Goal: Transaction & Acquisition: Purchase product/service

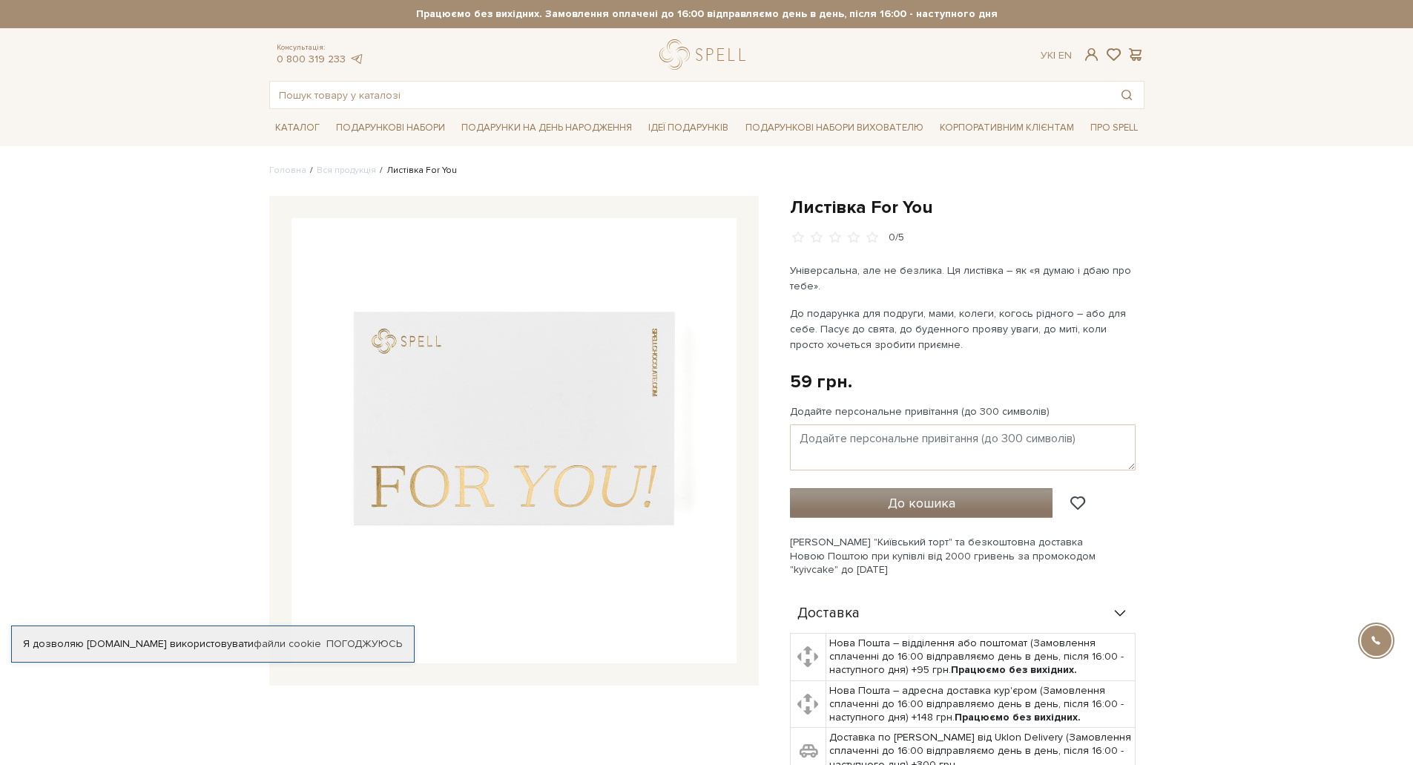
click at [920, 498] on span "До кошика" at bounding box center [921, 503] width 67 height 16
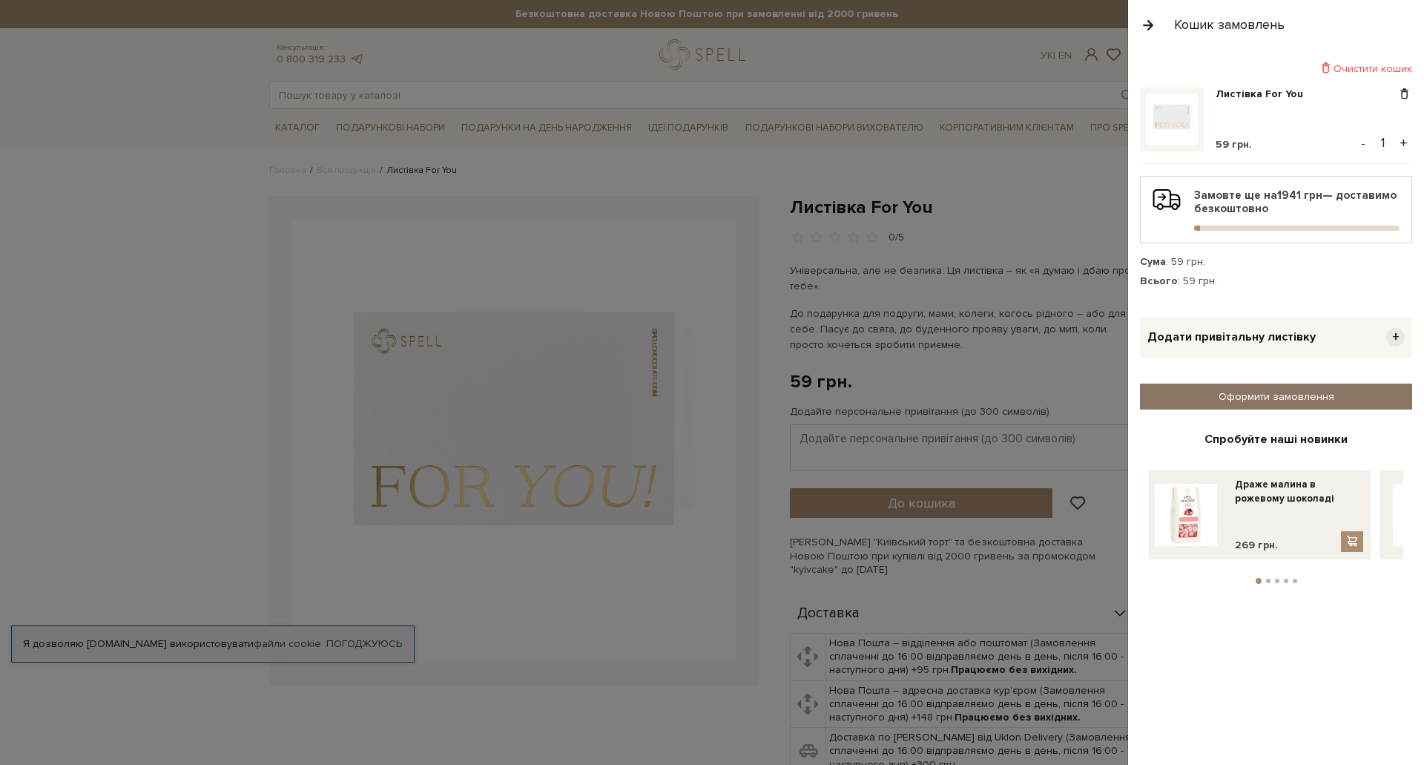
click at [1205, 395] on link "Оформити замовлення" at bounding box center [1276, 396] width 272 height 26
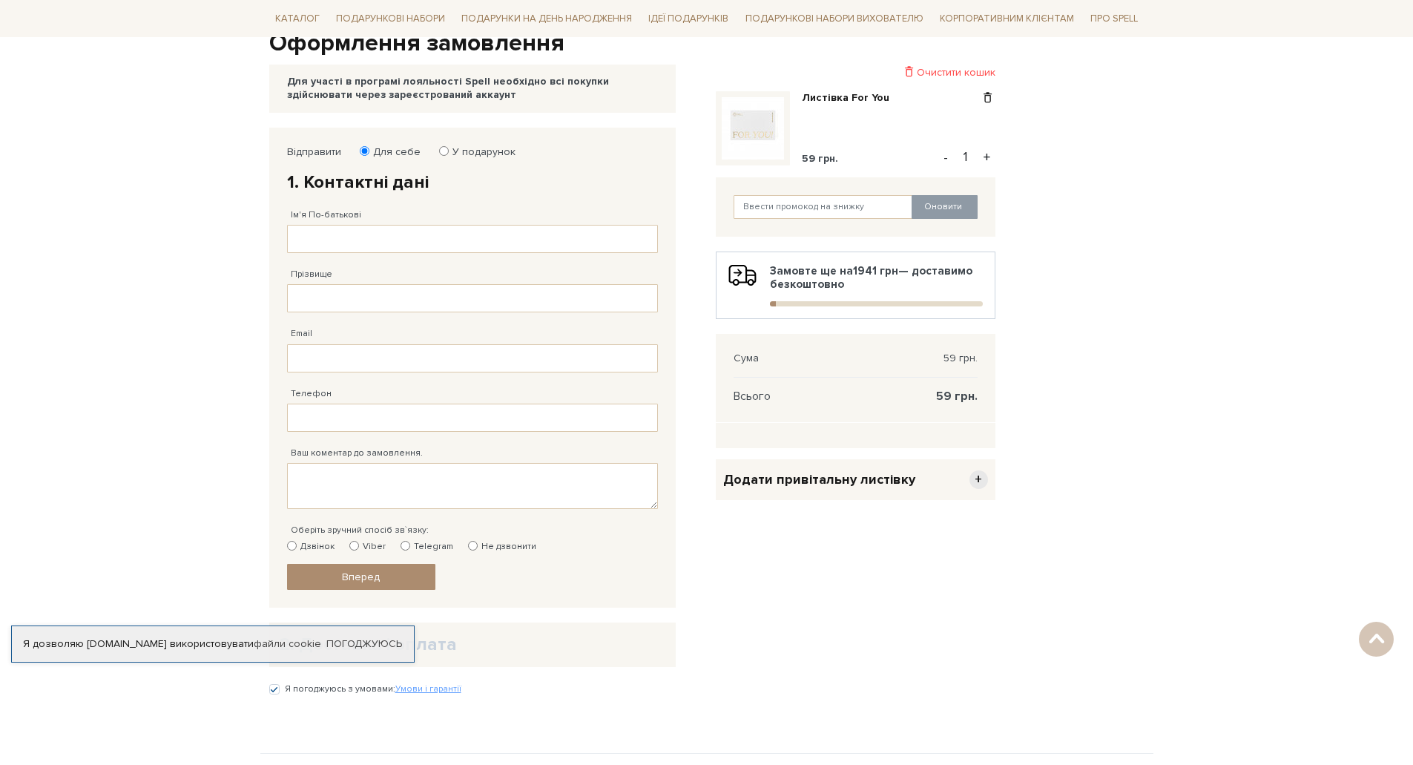
scroll to position [148, 0]
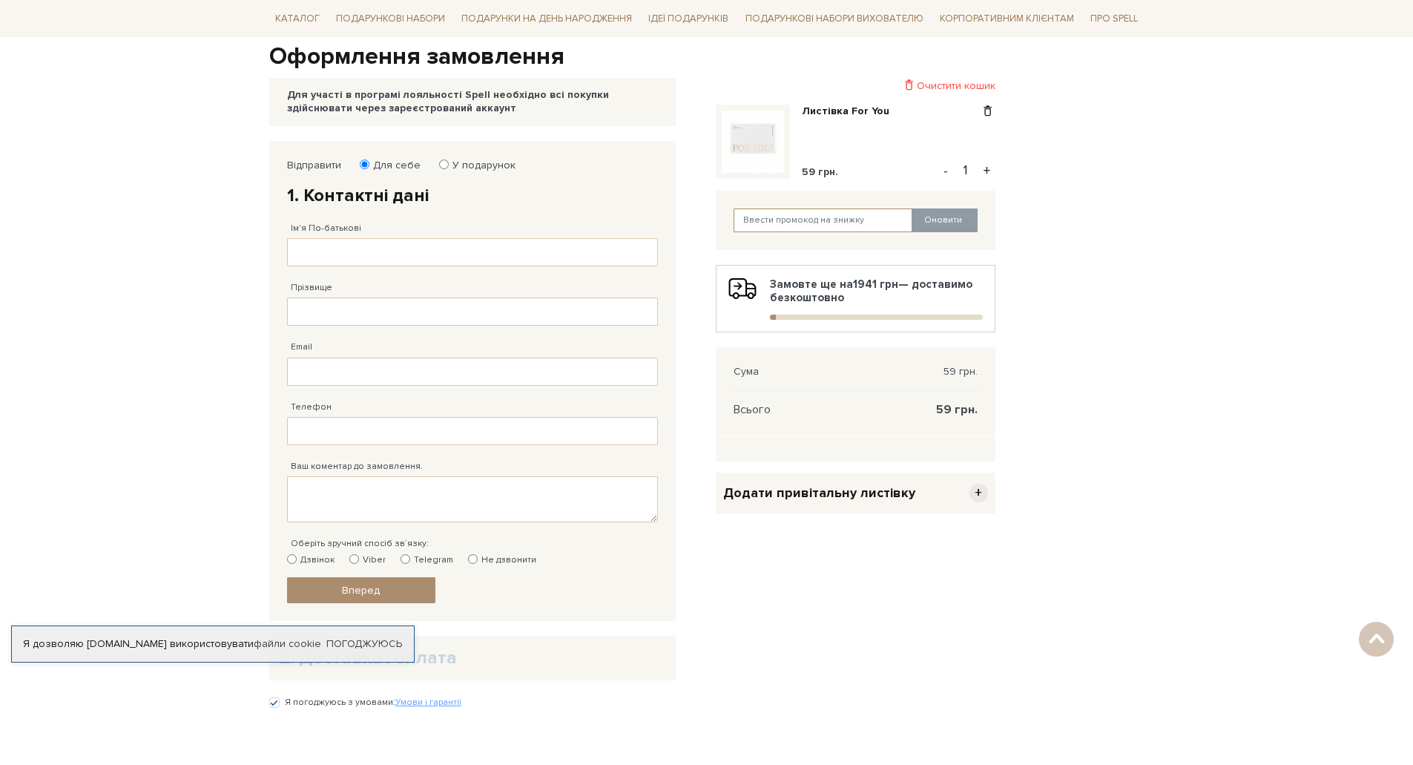
click at [770, 221] on input "text" at bounding box center [822, 220] width 179 height 24
paste input "analytics"
type input "analytics"
click at [940, 220] on button "Оновити" at bounding box center [944, 220] width 66 height 24
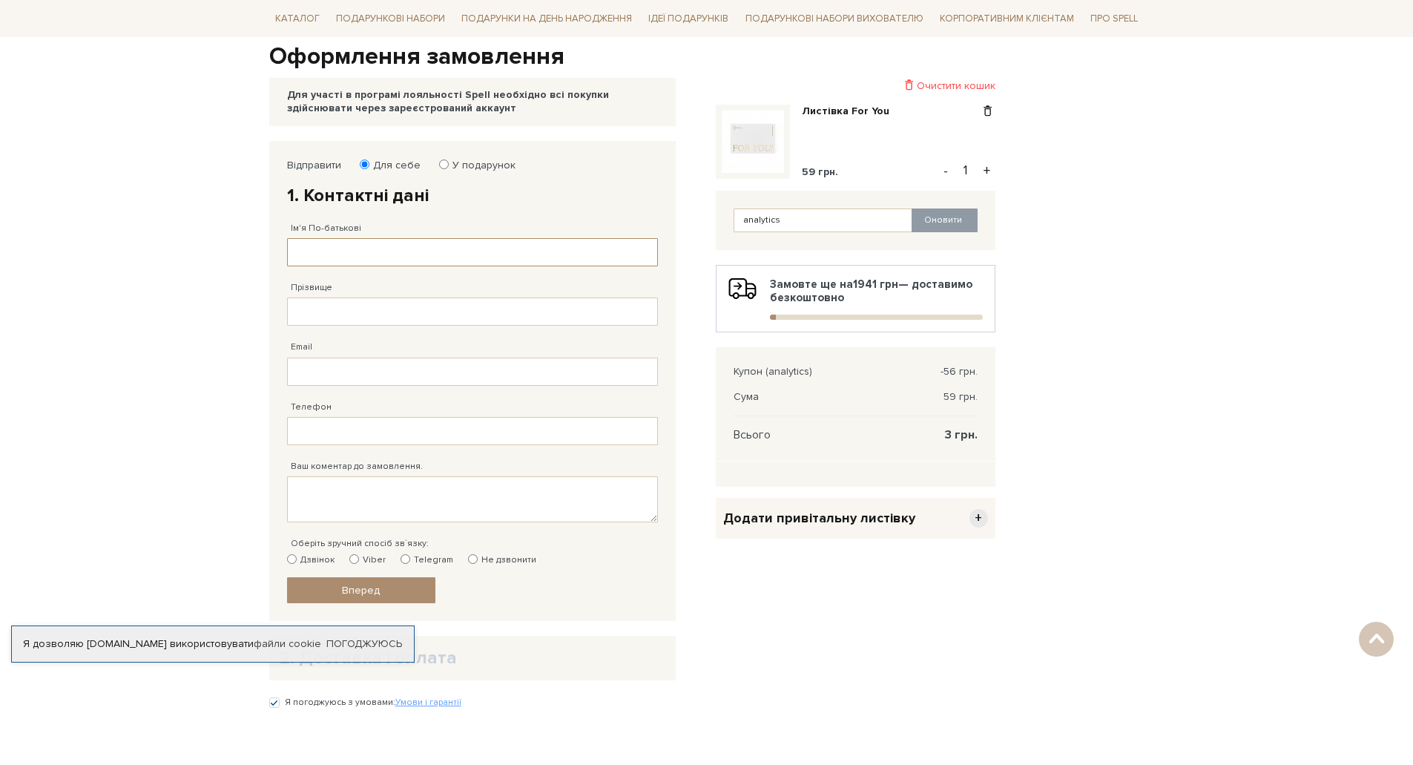
click at [376, 249] on input "Ім'я По-батькові" at bounding box center [472, 252] width 371 height 28
click at [349, 312] on input "Прізвище" at bounding box center [472, 311] width 371 height 28
click at [350, 262] on input "Ім'я По-батькові" at bounding box center [472, 252] width 371 height 28
type input "test"
click at [363, 312] on input "Прізвище" at bounding box center [472, 311] width 371 height 28
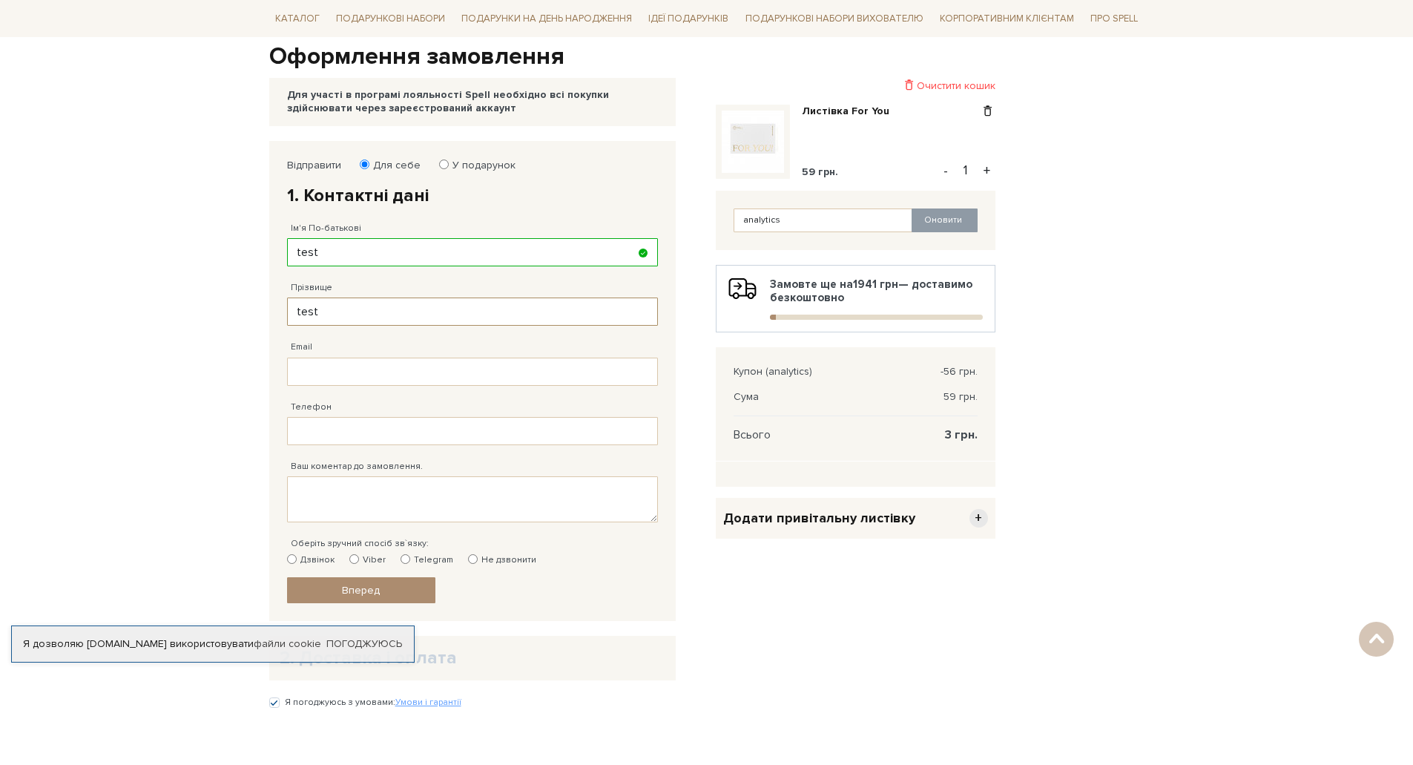
type input "test"
click at [331, 373] on input "Email" at bounding box center [472, 371] width 371 height 28
type input "[EMAIL_ADDRESS][DOMAIN_NAME]"
click at [370, 430] on input "Телефон" at bounding box center [472, 431] width 371 height 28
type input "[PHONE_NUMBER]"
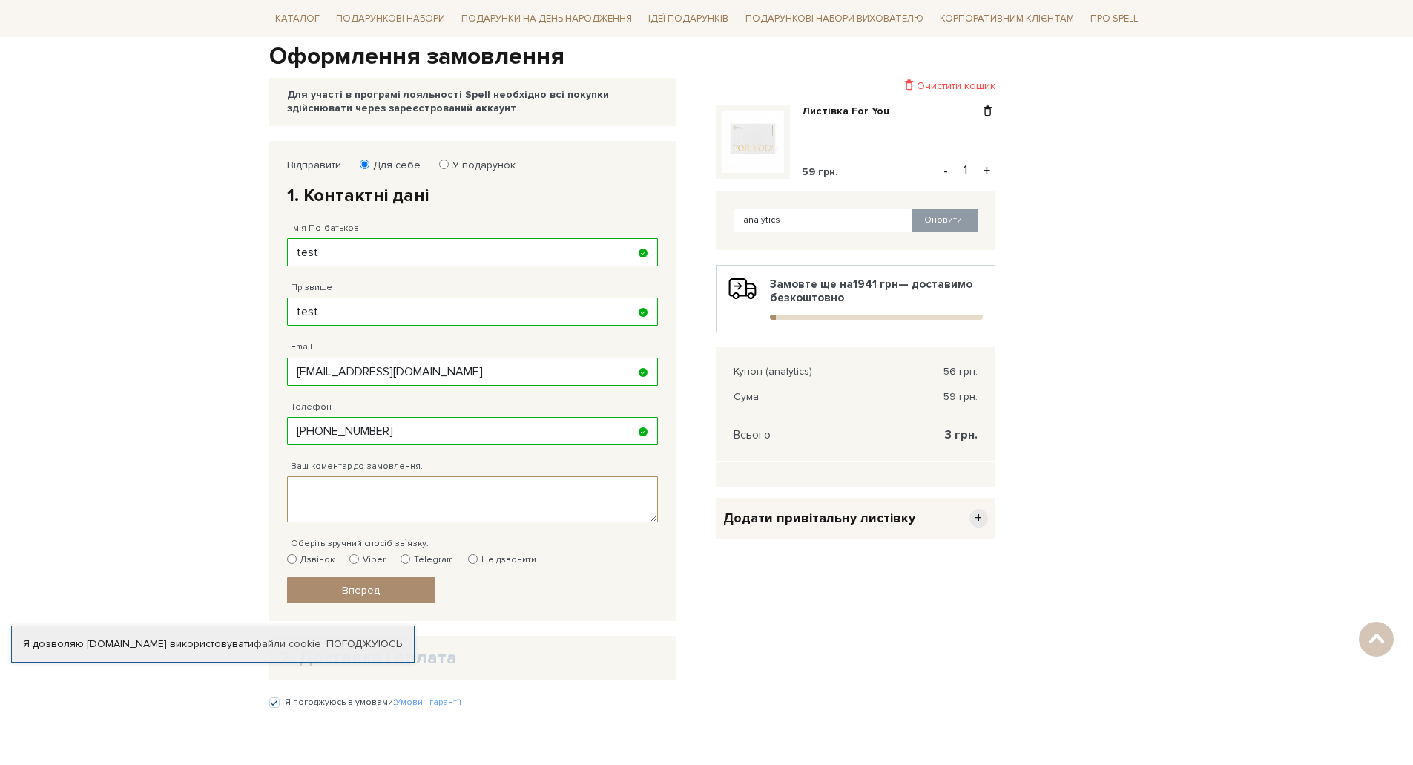
click at [376, 492] on textarea "Ваш коментар до замовлення." at bounding box center [472, 499] width 371 height 46
type textarea "test"
click at [469, 560] on input "Не дзвонити" at bounding box center [473, 559] width 10 height 10
radio input "true"
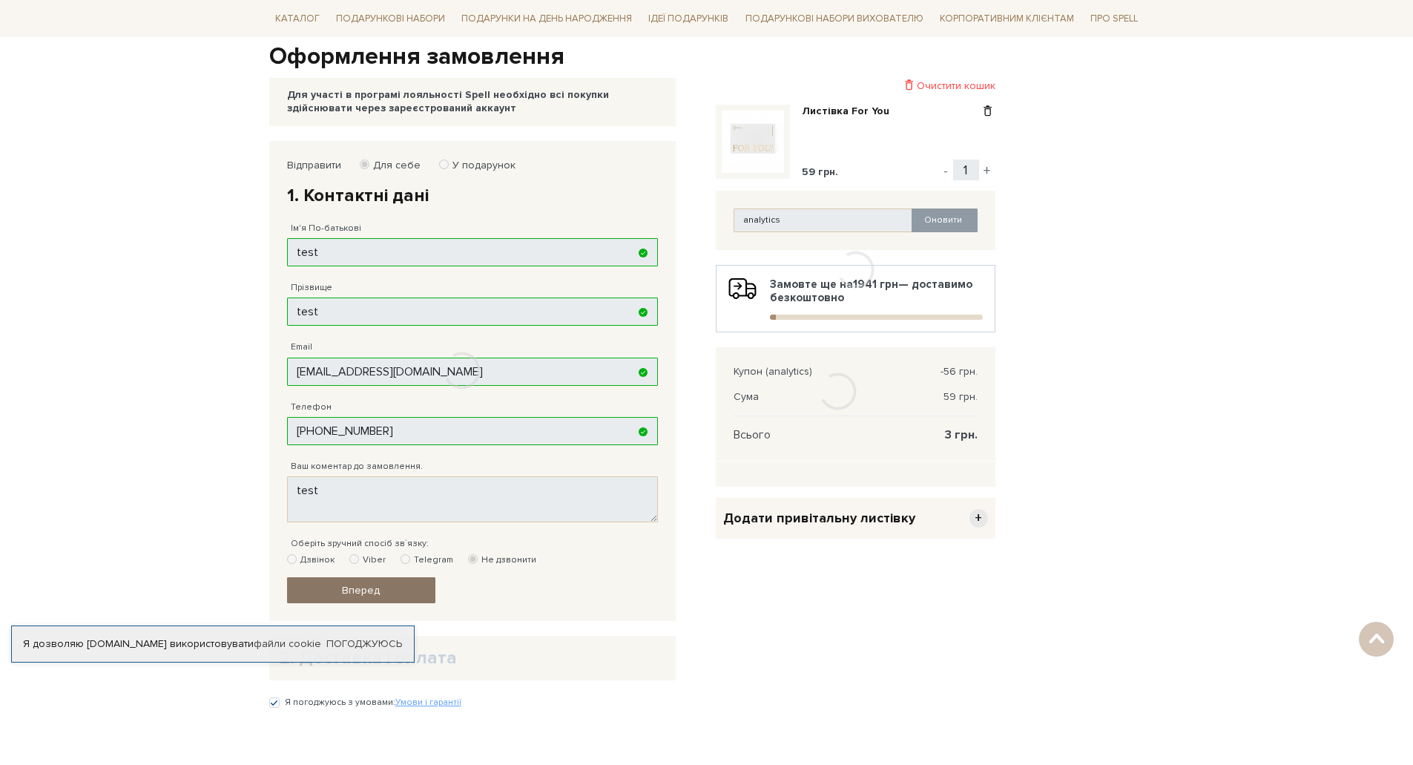
click at [405, 593] on div at bounding box center [462, 371] width 386 height 460
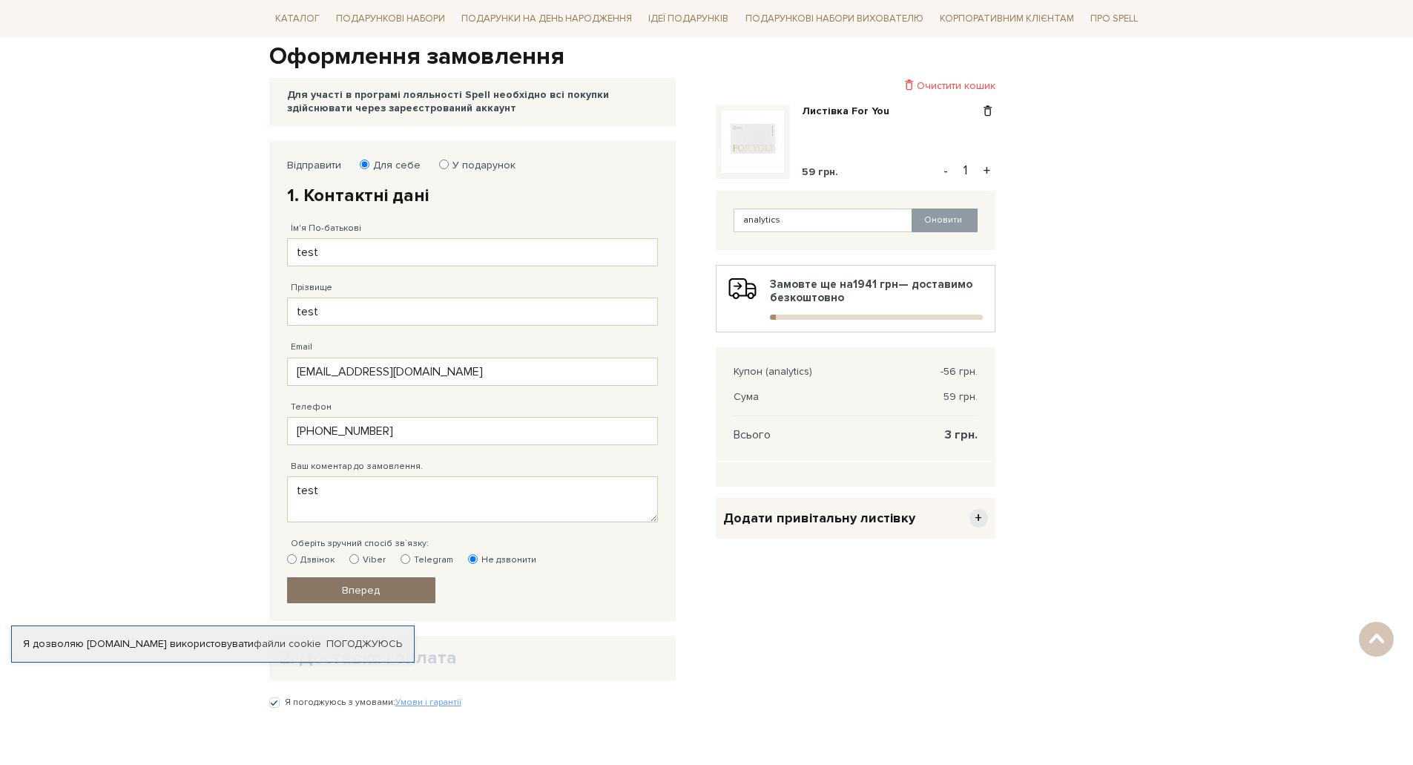
click at [354, 592] on span "Вперед" at bounding box center [361, 590] width 38 height 13
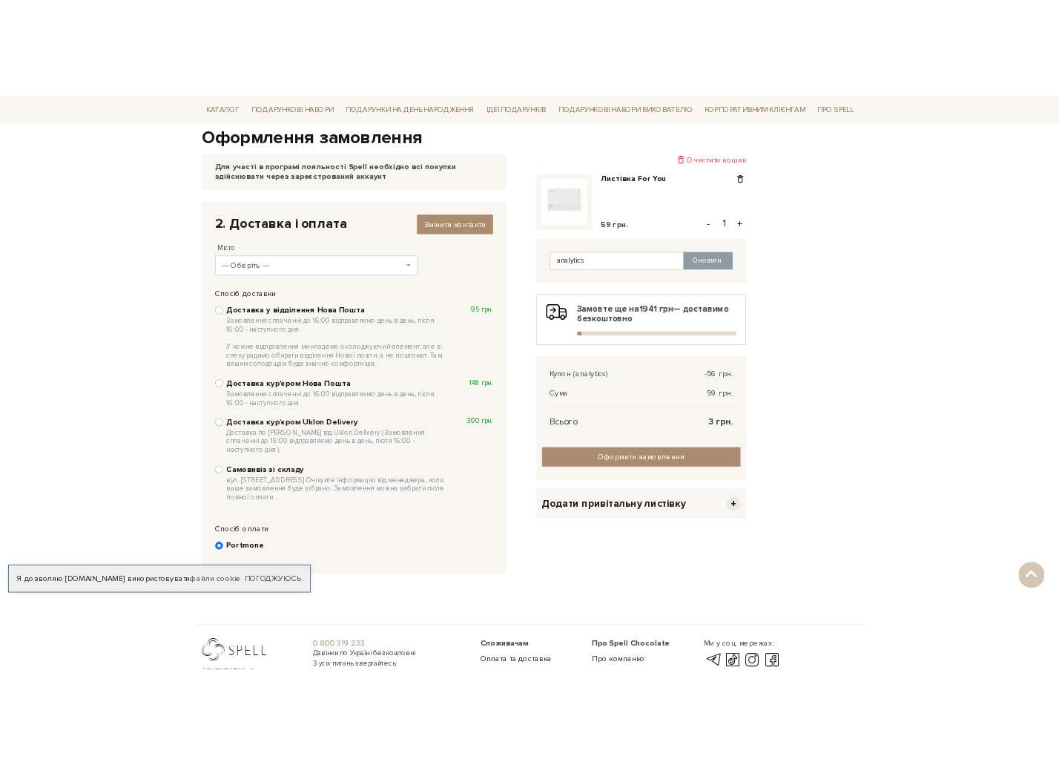
scroll to position [289, 0]
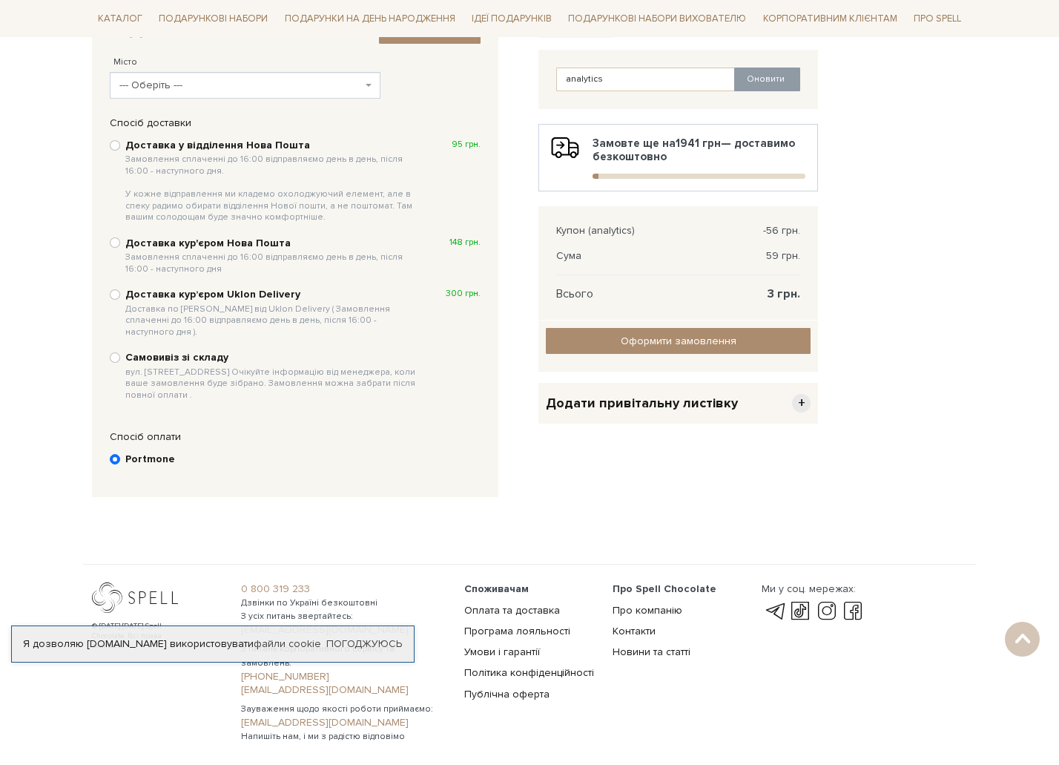
click at [108, 346] on div "Доставка у відділення Нова Пошта Замовлення сплаченні до 16:00 відправляємо ден…" at bounding box center [295, 270] width 386 height 280
click at [118, 352] on input "Самовивіз зі складу вул. [STREET_ADDRESS] Очікуйте інформацію від менеджера, ко…" at bounding box center [115, 357] width 10 height 10
radio input "true"
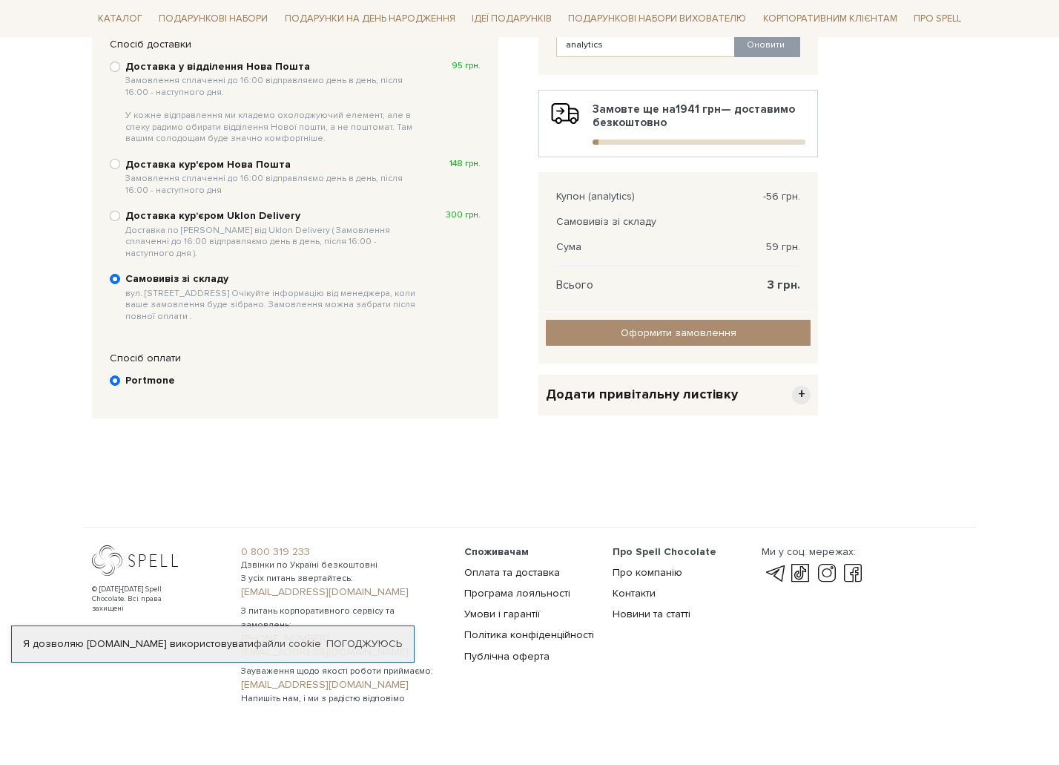
scroll to position [340, 0]
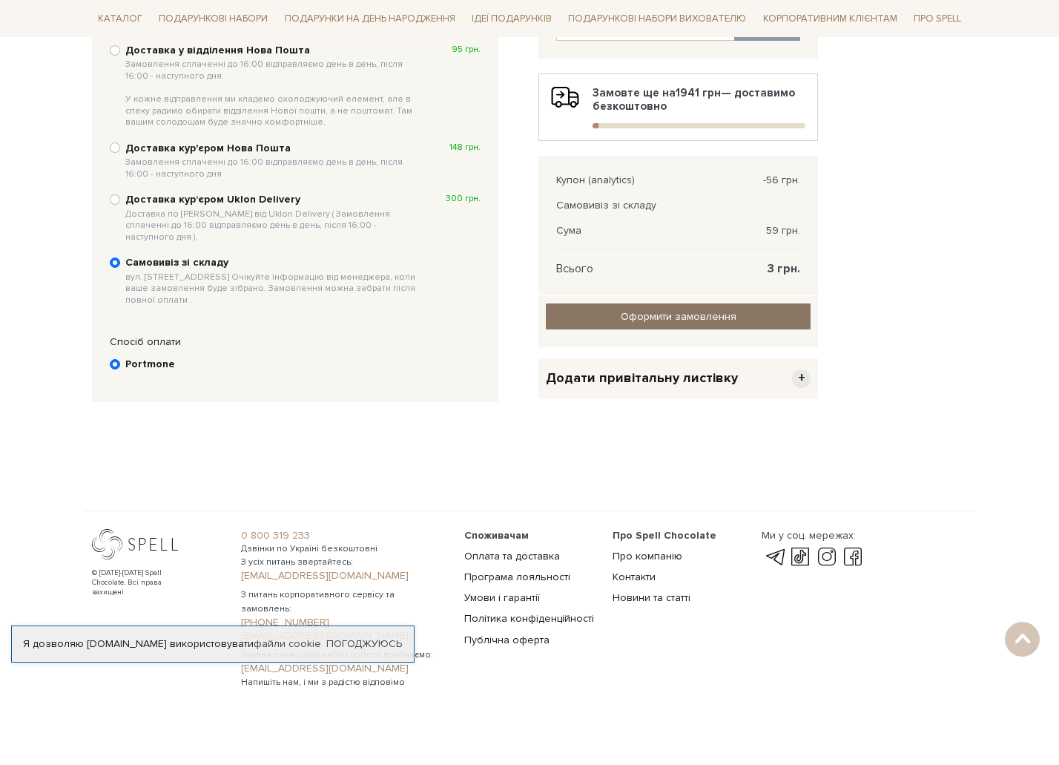
click at [638, 323] on input "Оформити замовлення" at bounding box center [678, 316] width 265 height 26
